Goal: Information Seeking & Learning: Learn about a topic

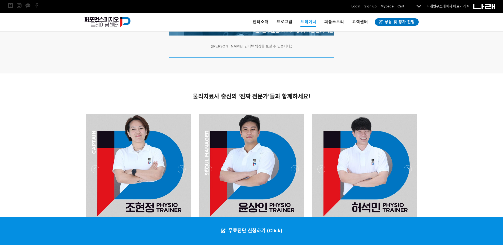
scroll to position [265, 0]
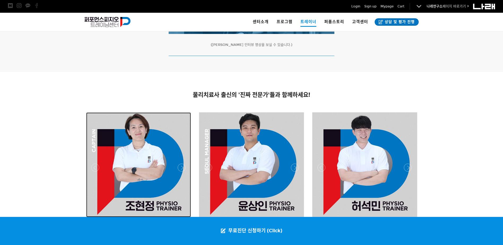
click at [147, 136] on div at bounding box center [138, 164] width 105 height 105
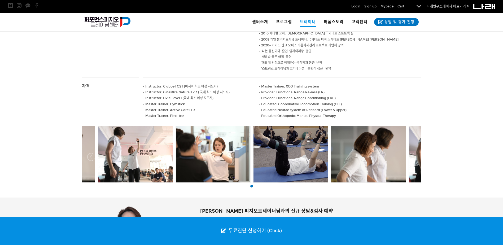
scroll to position [345, 0]
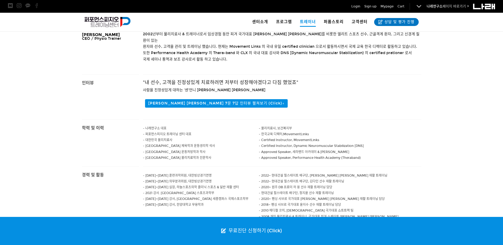
drag, startPoint x: 178, startPoint y: 142, endPoint x: 192, endPoint y: 107, distance: 37.7
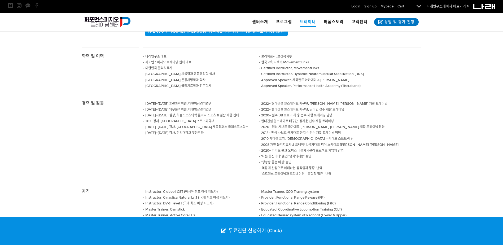
scroll to position [209, 0]
drag, startPoint x: 263, startPoint y: 139, endPoint x: 342, endPoint y: 138, distance: 79.8
click at [342, 143] on span "- 2008 개인 물리치료사 & 트레이너, 국가대표 피겨 스케이트 김연아 선수" at bounding box center [329, 145] width 140 height 4
drag, startPoint x: 342, startPoint y: 138, endPoint x: 357, endPoint y: 138, distance: 14.6
click at [357, 142] on p "- 2008 개인 물리치료사 & 트레이너, 국가대표 피겨 스케이트 김연아 선수" at bounding box center [340, 145] width 162 height 6
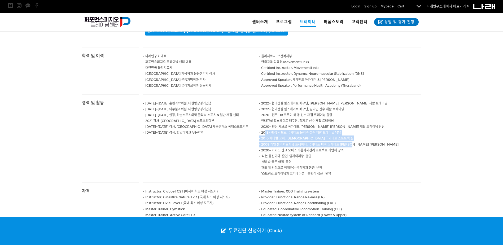
drag, startPoint x: 355, startPoint y: 138, endPoint x: 264, endPoint y: 129, distance: 91.6
click at [264, 129] on div "- 2022~ 현대건설 힐스테이트 배구단, 정지윤 선수 재활 트레이닝 - 2022~ 현대건설 힐스테이트 배구단, 김다인 선수 재활 트레이닝 -…" at bounding box center [340, 139] width 162 height 88
drag, startPoint x: 264, startPoint y: 129, endPoint x: 334, endPoint y: 129, distance: 69.7
click at [330, 130] on p "- 2018~ 펜싱 사브르 국가대표 윤지수 선수 재활 트레이닝 담당" at bounding box center [340, 133] width 162 height 6
click at [300, 125] on div "- 2022~ 현대건설 힐스테이트 배구단, 정지윤 선수 재활 트레이닝 - 2022~ 현대건설 힐스테이트 배구단, 김다인 선수 재활 트레이닝 -…" at bounding box center [340, 139] width 162 height 88
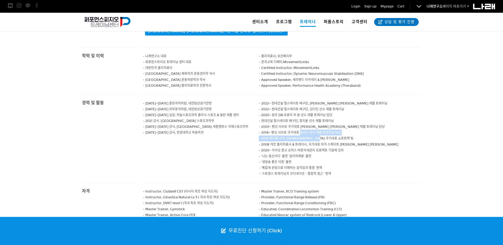
drag, startPoint x: 300, startPoint y: 125, endPoint x: 318, endPoint y: 125, distance: 18.3
click at [300, 131] on span "- 2018~ 펜싱 사브르 국가대표 윤지수 선수 재활 트레이닝 담당" at bounding box center [300, 133] width 82 height 4
drag, startPoint x: 311, startPoint y: 121, endPoint x: 297, endPoint y: 118, distance: 13.7
click at [297, 118] on div "- 2022~ 현대건설 힐스테이트 배구단, 정지윤 선수 재활 트레이닝 - 2022~ 현대건설 힐스테이트 배구단, 김다인 선수 재활 트레이닝 -…" at bounding box center [340, 139] width 162 height 88
click at [297, 124] on p "- 2020~ 펜싱 사브르 국가대표 [PERSON_NAME] [PERSON_NAME] 재활 트레이닝 담당" at bounding box center [340, 127] width 162 height 6
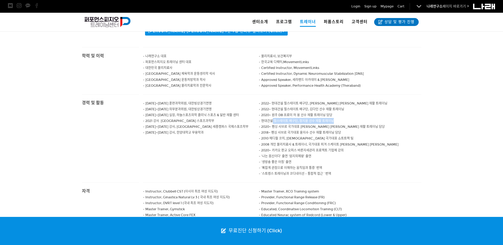
drag, startPoint x: 333, startPoint y: 113, endPoint x: 272, endPoint y: 113, distance: 60.2
click at [272, 119] on span "- 현대건설 힐스테이트 배구단, 정지윤 선수 재활 트레이닝" at bounding box center [296, 121] width 75 height 4
click at [345, 118] on p "- 현대건설 힐스테이트 배구단, 정지윤 선수 재활 트레이닝" at bounding box center [340, 121] width 162 height 6
drag, startPoint x: 323, startPoint y: 113, endPoint x: 298, endPoint y: 109, distance: 25.2
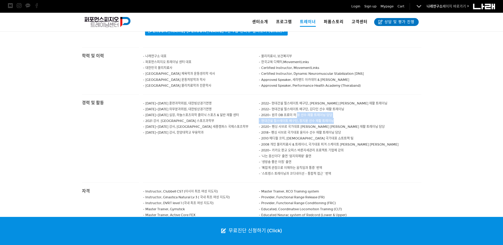
click at [298, 109] on div "- 2022~ 현대건설 힐스테이트 배구단, 정지윤 선수 재활 트레이닝 - 2022~ 현대건설 힐스테이트 배구단, 김다인 선수 재활 트레이닝 -…" at bounding box center [340, 139] width 162 height 88
click at [298, 113] on span "- 2020~ 원주 DB 프로미 허 웅 선수 재활 트레이닝 담당" at bounding box center [295, 115] width 73 height 4
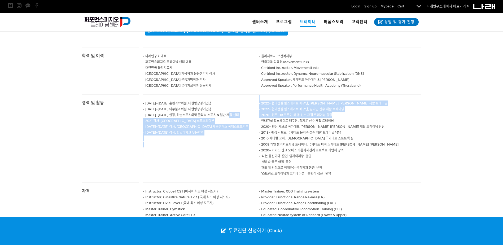
drag, startPoint x: 338, startPoint y: 109, endPoint x: 250, endPoint y: 108, distance: 87.2
click at [250, 108] on div "- 2014~2017 훈련과학위원, 대한빙상경기연맹 - 2014~2017 의무분과위원, 대한빙상경기연맹 - 2002~2009 실장, 하늘스포츠…" at bounding box center [282, 139] width 278 height 88
drag, startPoint x: 250, startPoint y: 108, endPoint x: 268, endPoint y: 108, distance: 17.8
click at [250, 112] on p "- 2002~2009 실장, 하늘스포츠의학 클리닉 스포츠 & 일반 재활 센터" at bounding box center [201, 115] width 116 height 6
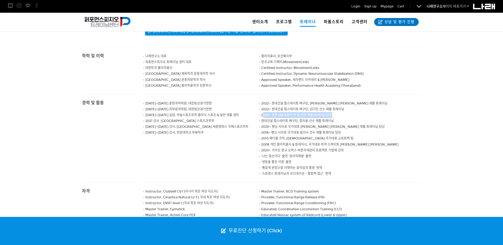
drag, startPoint x: 339, startPoint y: 107, endPoint x: 263, endPoint y: 108, distance: 76.6
click at [263, 112] on p "- 2020~ 원주 DB 프로미 허 웅 선수 재활 트레이닝 담당" at bounding box center [340, 115] width 162 height 6
drag, startPoint x: 263, startPoint y: 108, endPoint x: 369, endPoint y: 108, distance: 106.5
click at [373, 112] on p "- 2020~ 원주 DB 프로미 허 웅 선수 재활 트레이닝 담당" at bounding box center [340, 115] width 162 height 6
drag, startPoint x: 349, startPoint y: 103, endPoint x: 313, endPoint y: 96, distance: 36.3
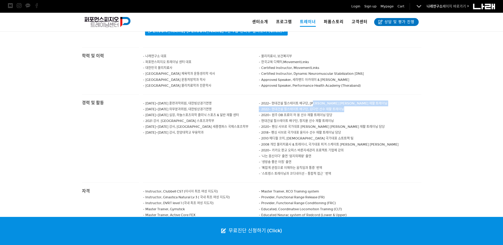
click at [313, 96] on div "- 2022~ 현대건설 힐스테이트 배구단, 정지윤 선수 재활 트레이닝 - 2022~ 현대건설 힐스테이트 배구단, 김다인 선수 재활 트레이닝 -…" at bounding box center [340, 139] width 162 height 88
drag, startPoint x: 313, startPoint y: 96, endPoint x: 317, endPoint y: 99, distance: 5.1
click at [313, 102] on span "- 2022~ 현대건설 힐스테이트 배구단, 정지윤 선수 재활 트레이닝" at bounding box center [323, 104] width 129 height 4
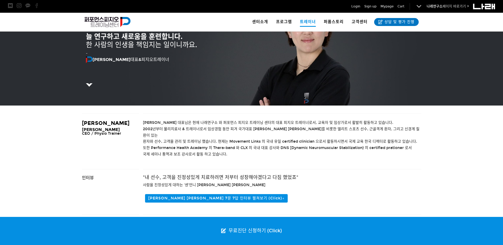
scroll to position [0, 0]
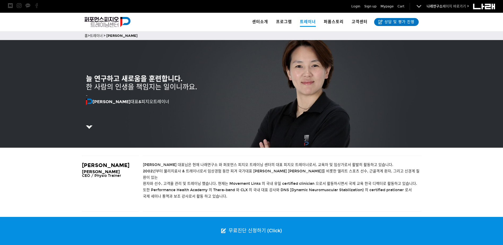
drag, startPoint x: 387, startPoint y: 123, endPoint x: 382, endPoint y: 68, distance: 55.6
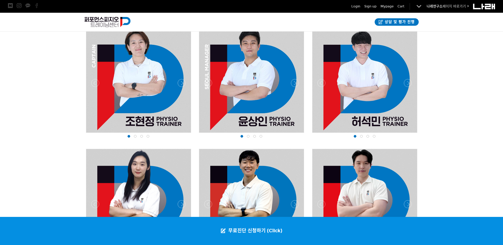
scroll to position [350, 0]
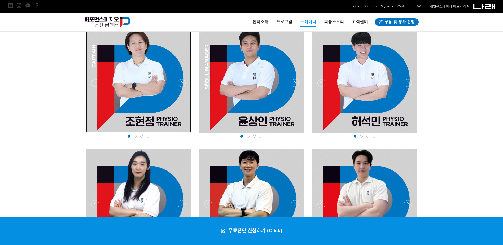
click at [156, 101] on div at bounding box center [138, 80] width 105 height 105
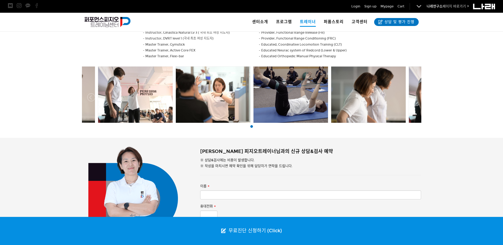
scroll to position [371, 0]
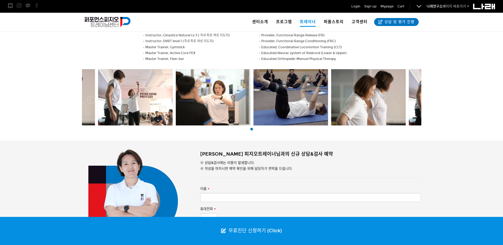
click at [86, 89] on div at bounding box center [57, 97] width 74 height 56
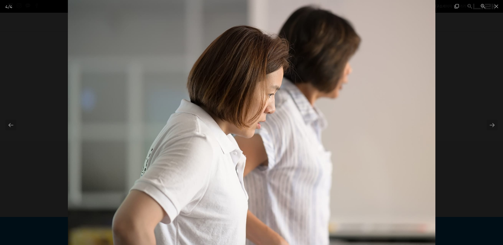
click at [364, 86] on img at bounding box center [251, 122] width 367 height 245
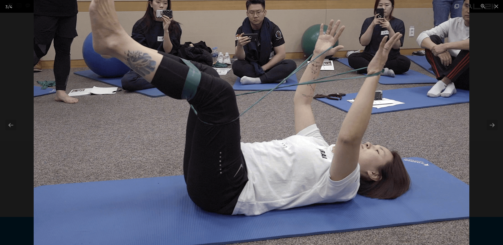
click at [271, 92] on img at bounding box center [251, 122] width 435 height 245
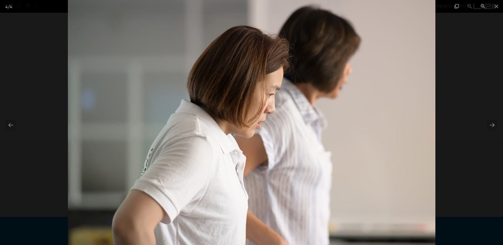
drag, startPoint x: 269, startPoint y: 92, endPoint x: 474, endPoint y: 92, distance: 204.6
click at [435, 92] on img at bounding box center [251, 122] width 367 height 245
